Goal: Navigation & Orientation: Go to known website

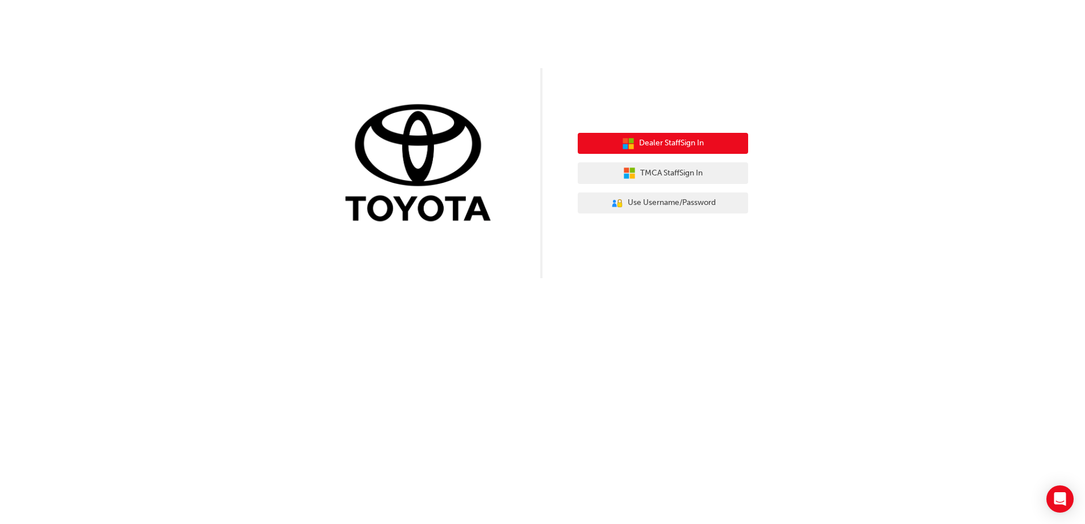
click at [656, 136] on button "Dealer Staff Sign In" at bounding box center [663, 144] width 170 height 22
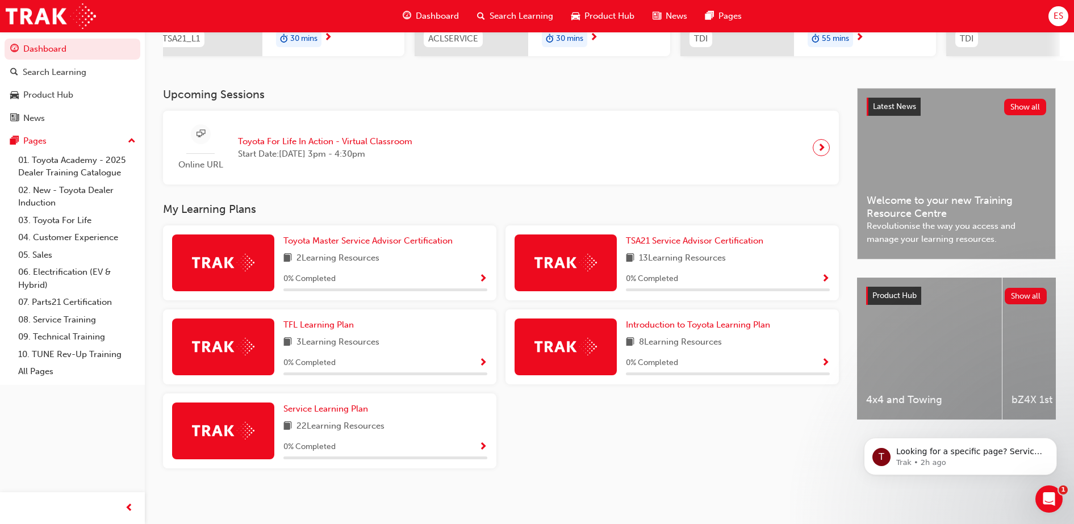
scroll to position [206, 0]
